Goal: Communication & Community: Answer question/provide support

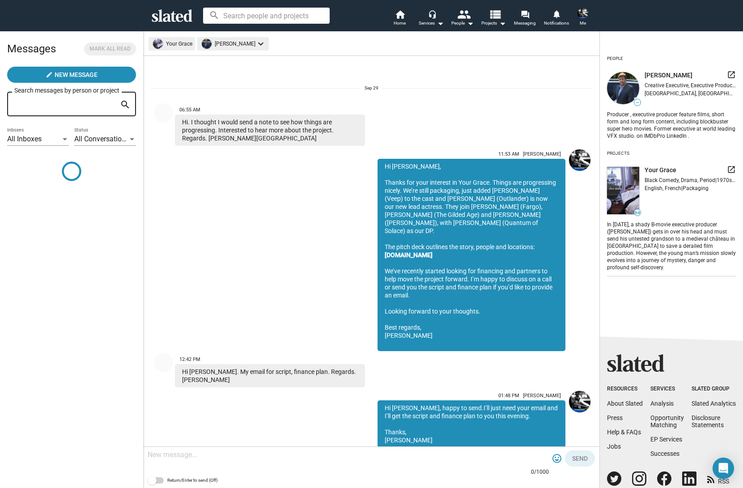
scroll to position [152, 0]
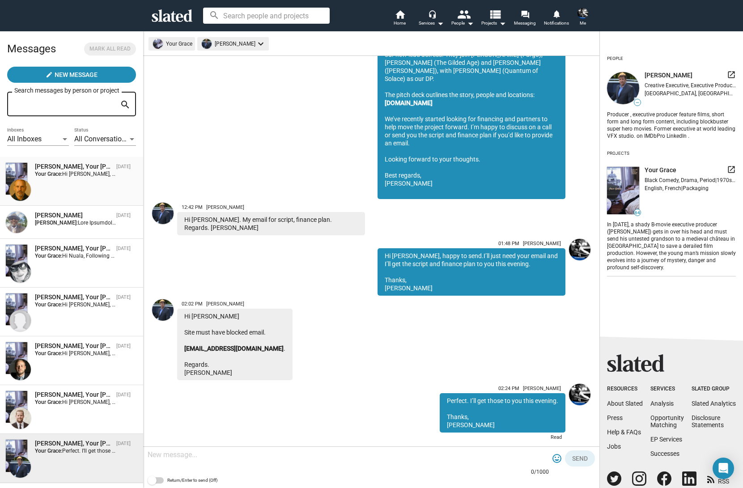
click at [71, 174] on span "Hi [PERSON_NAME], Thanks for your response. You referenced the project "One Mor…" at bounding box center [444, 174] width 764 height 6
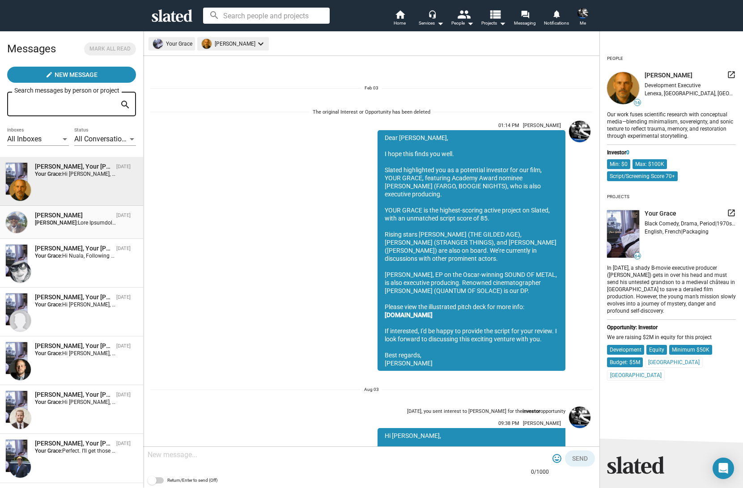
scroll to position [599, 0]
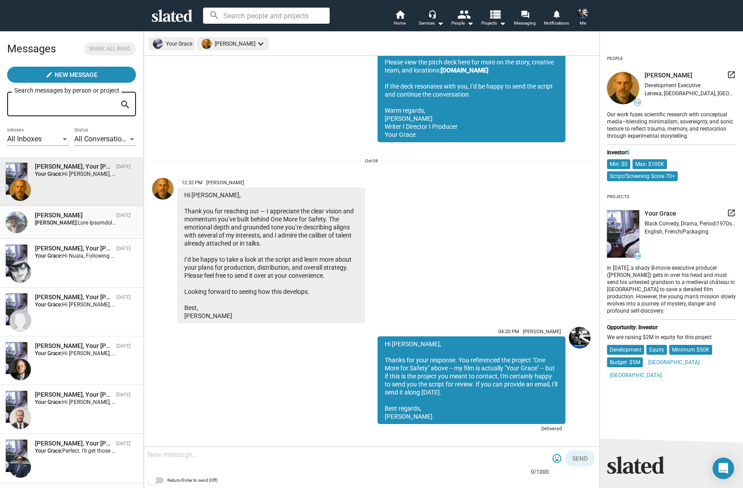
click at [71, 227] on div "[PERSON_NAME] [DATE] [PERSON_NAME]:" at bounding box center [71, 222] width 132 height 22
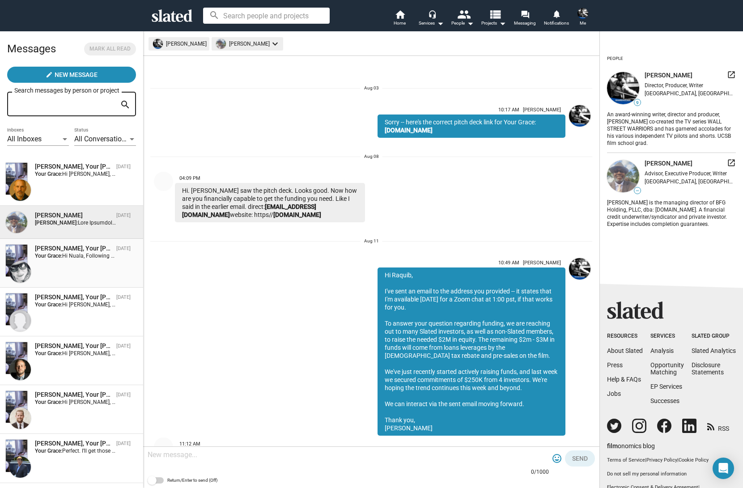
scroll to position [6100, 0]
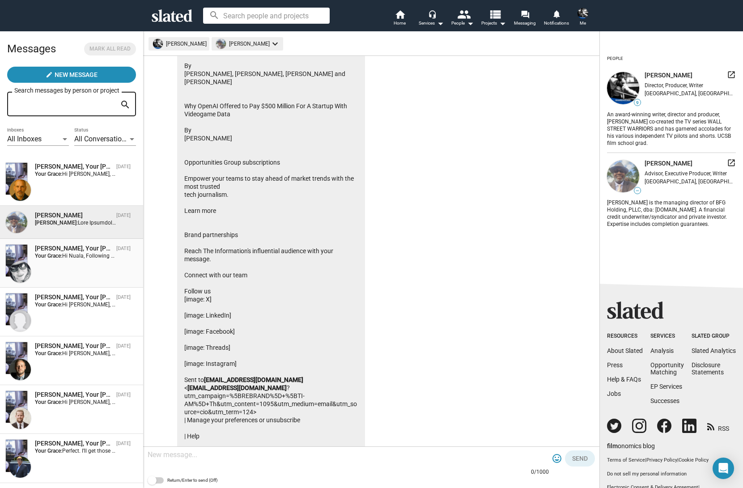
click at [67, 253] on span "Hi Nuala, Following up again. Any chance to read Your Grace? Thanks, [PERSON_NA…" at bounding box center [168, 256] width 212 height 6
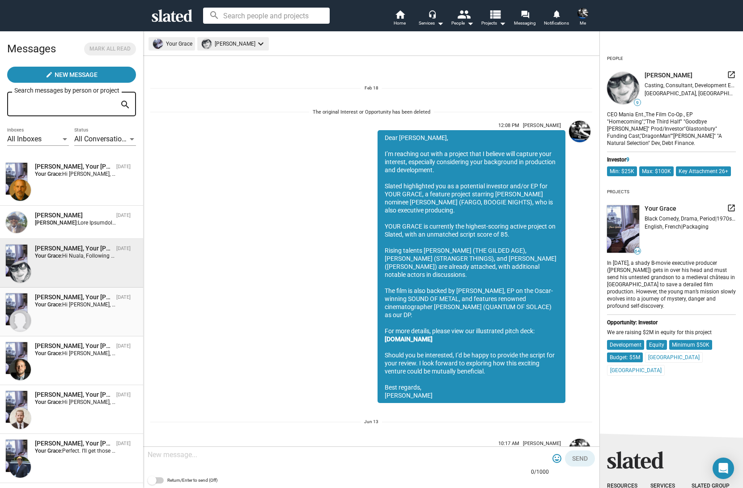
scroll to position [971, 0]
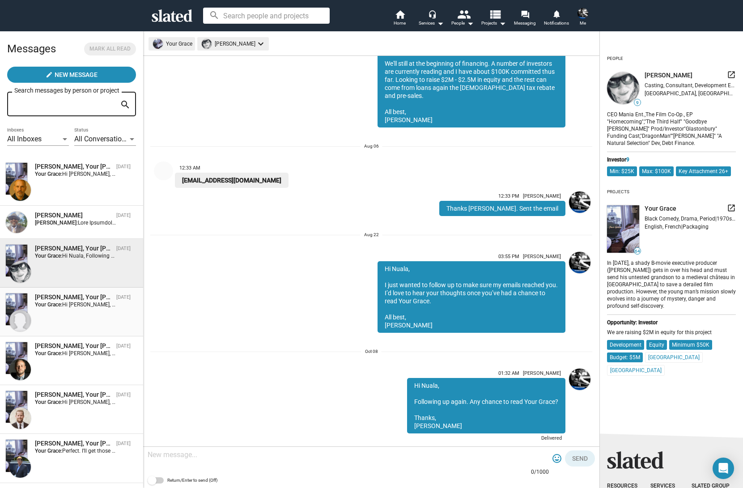
click at [65, 300] on div "[PERSON_NAME], Your [PERSON_NAME]" at bounding box center [74, 297] width 78 height 8
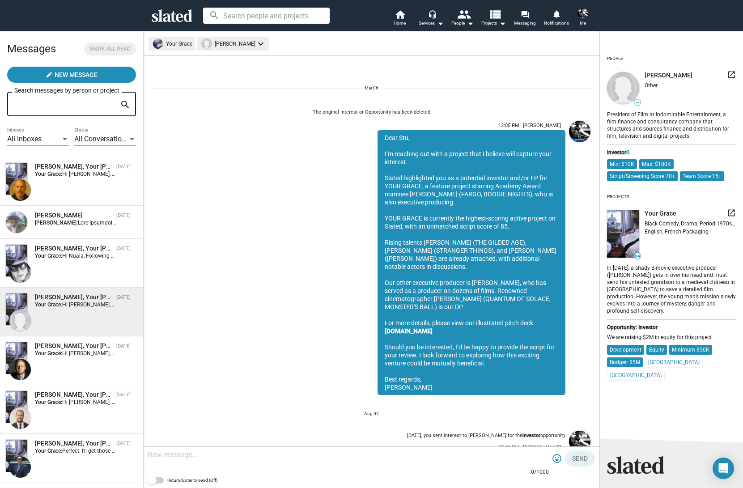
scroll to position [875, 0]
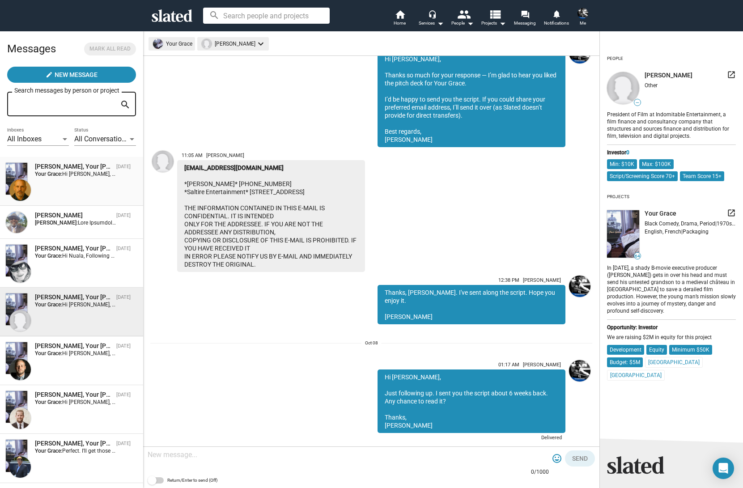
click at [68, 185] on div "[PERSON_NAME], Your [PERSON_NAME] [DATE] Your Grace: Hi [PERSON_NAME], Thanks f…" at bounding box center [71, 181] width 132 height 38
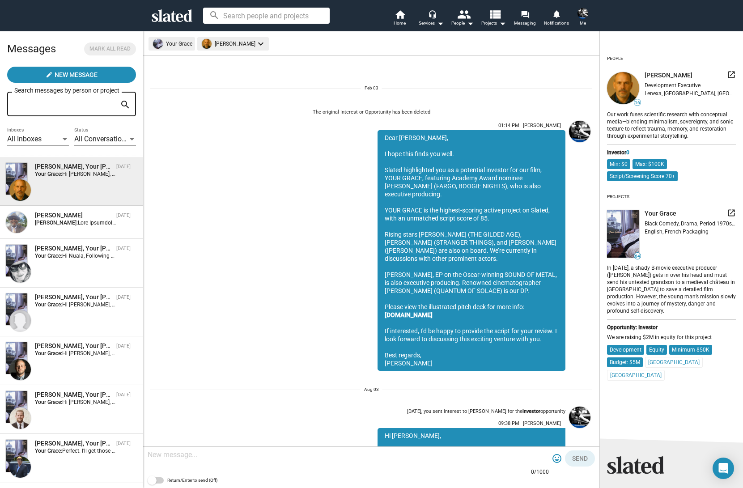
scroll to position [599, 0]
